Goal: Find specific page/section

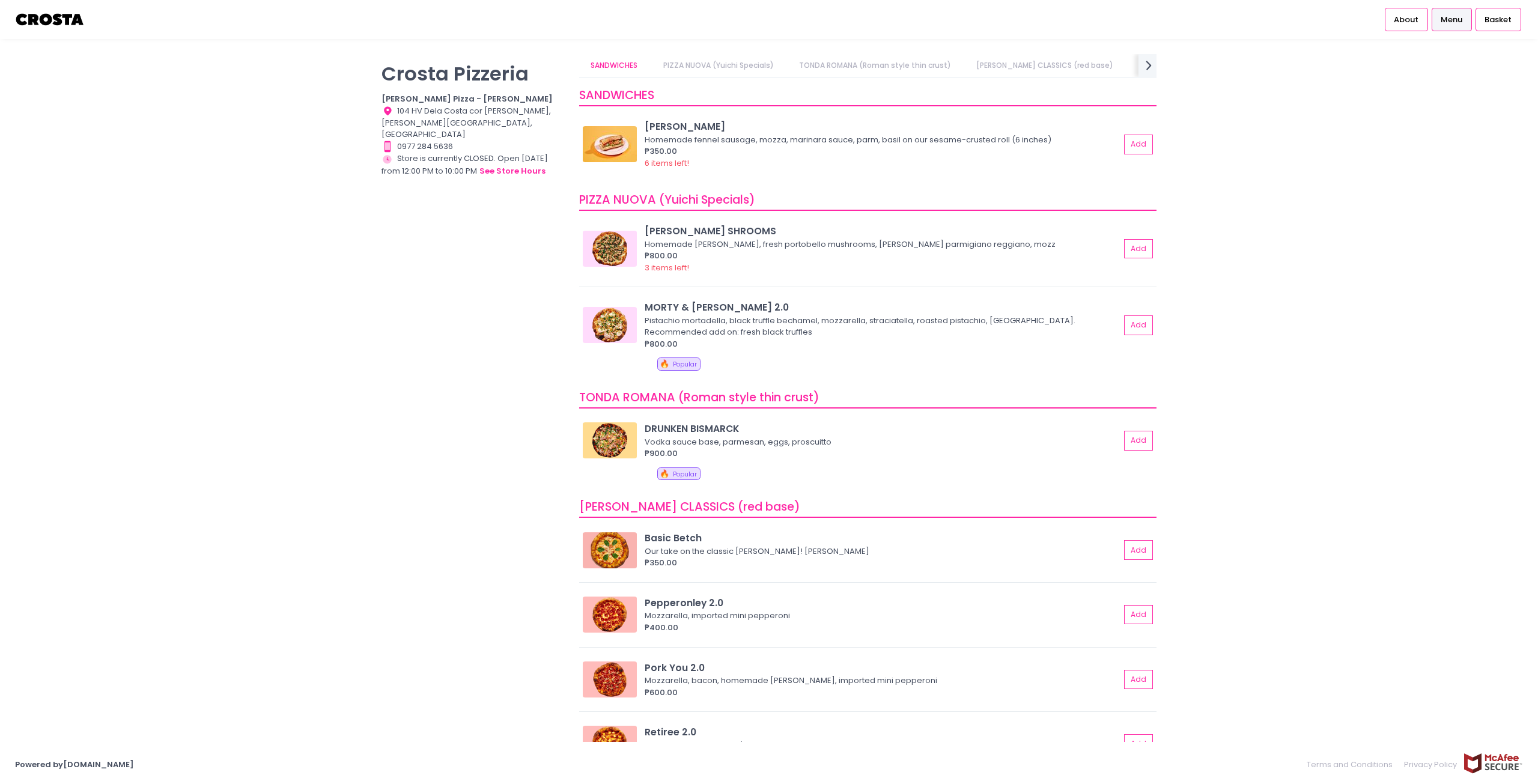
click at [413, 83] on p "Crosta Pizzeria" at bounding box center [473, 73] width 183 height 23
click at [536, 165] on button "see store hours" at bounding box center [512, 171] width 67 height 13
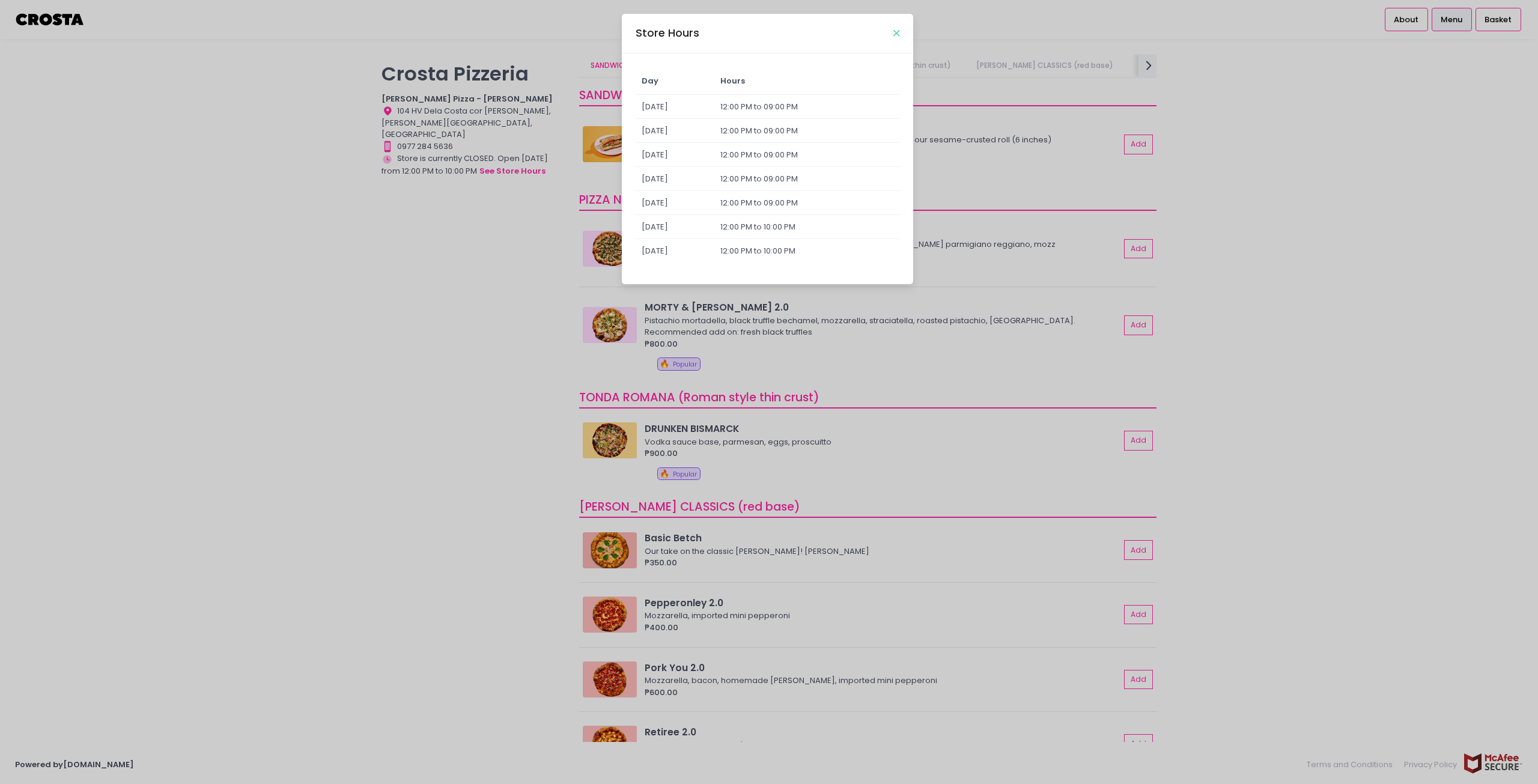
click at [896, 31] on icon "Close" at bounding box center [896, 33] width 6 height 9
